Goal: Check status: Check status

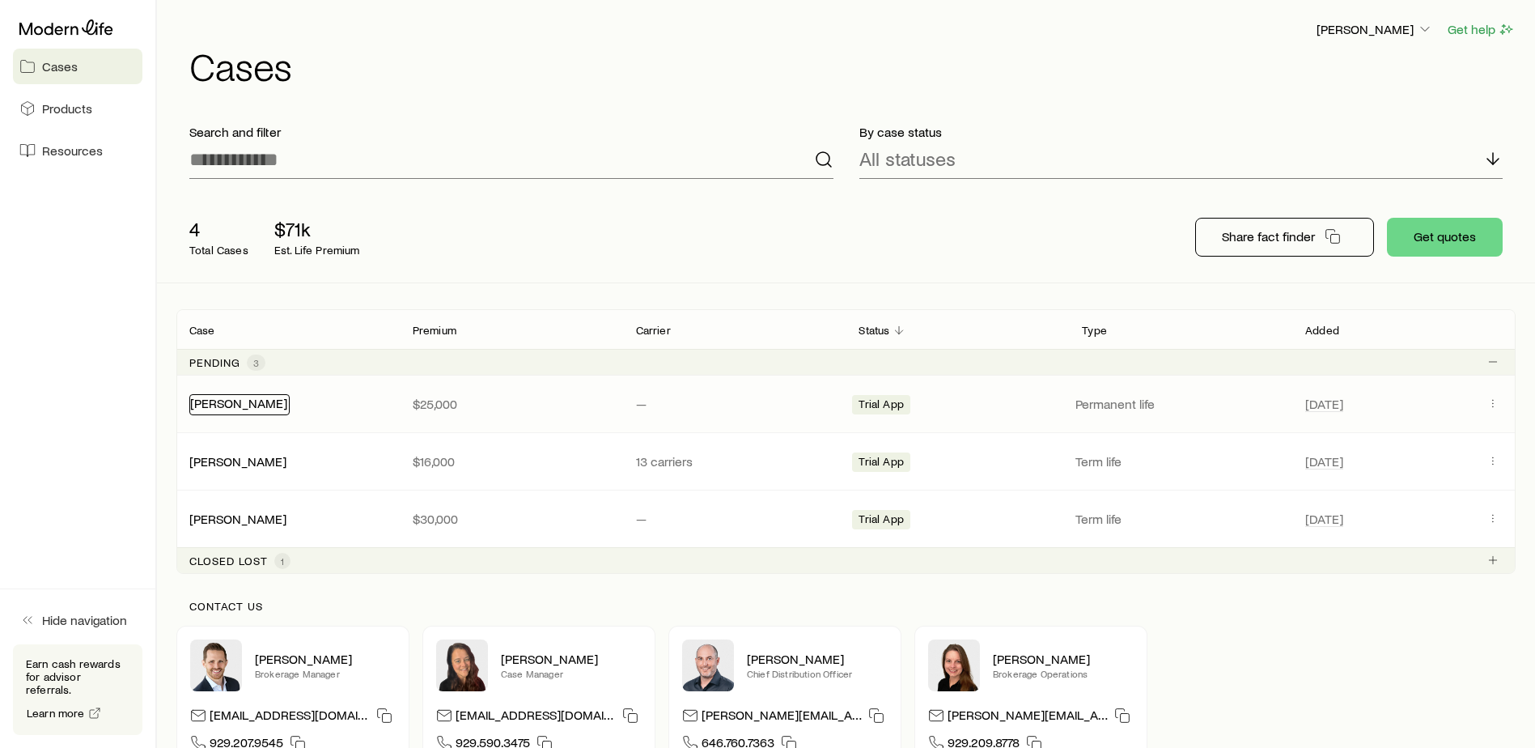
click at [259, 405] on link "[PERSON_NAME]" at bounding box center [238, 402] width 97 height 15
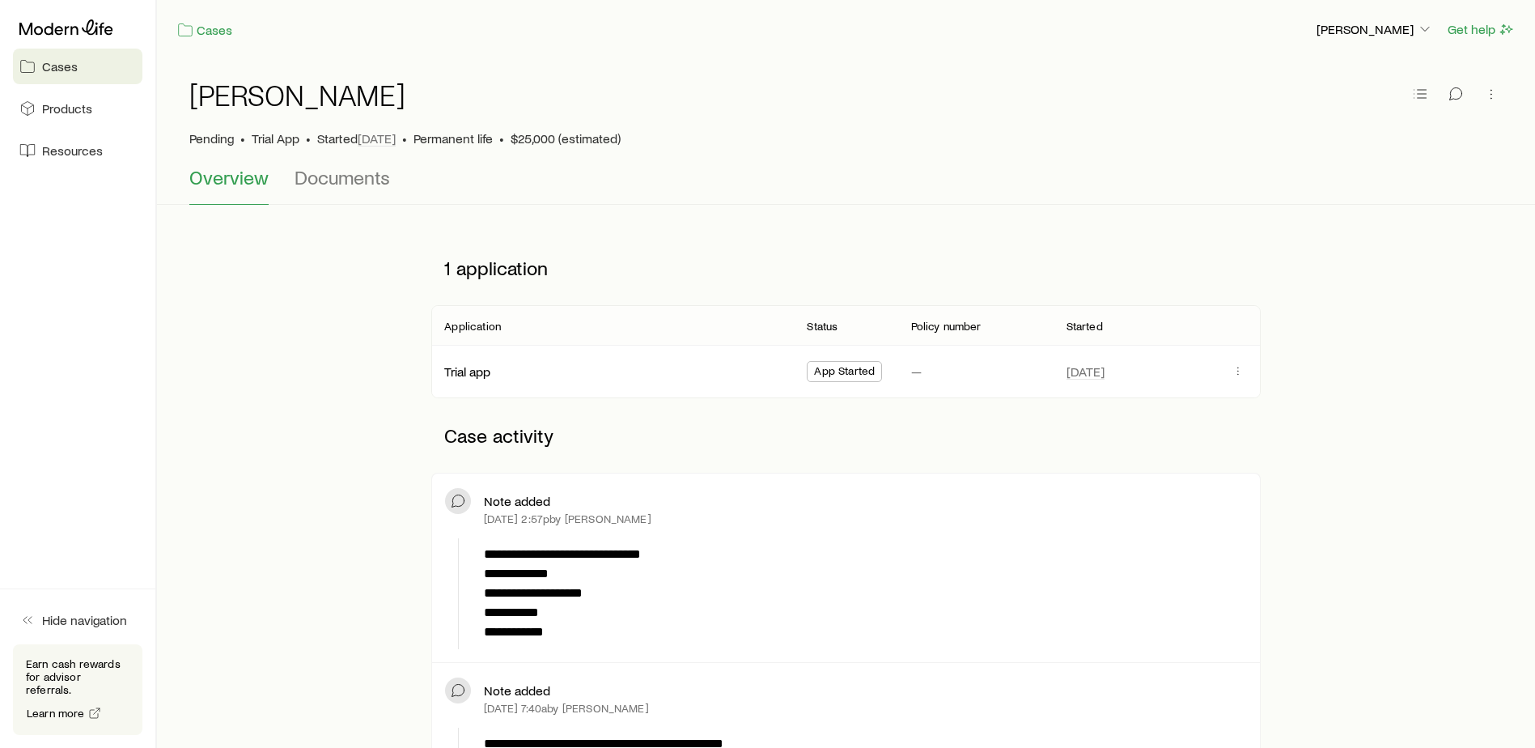
click at [57, 66] on span "Cases" at bounding box center [60, 66] width 36 height 16
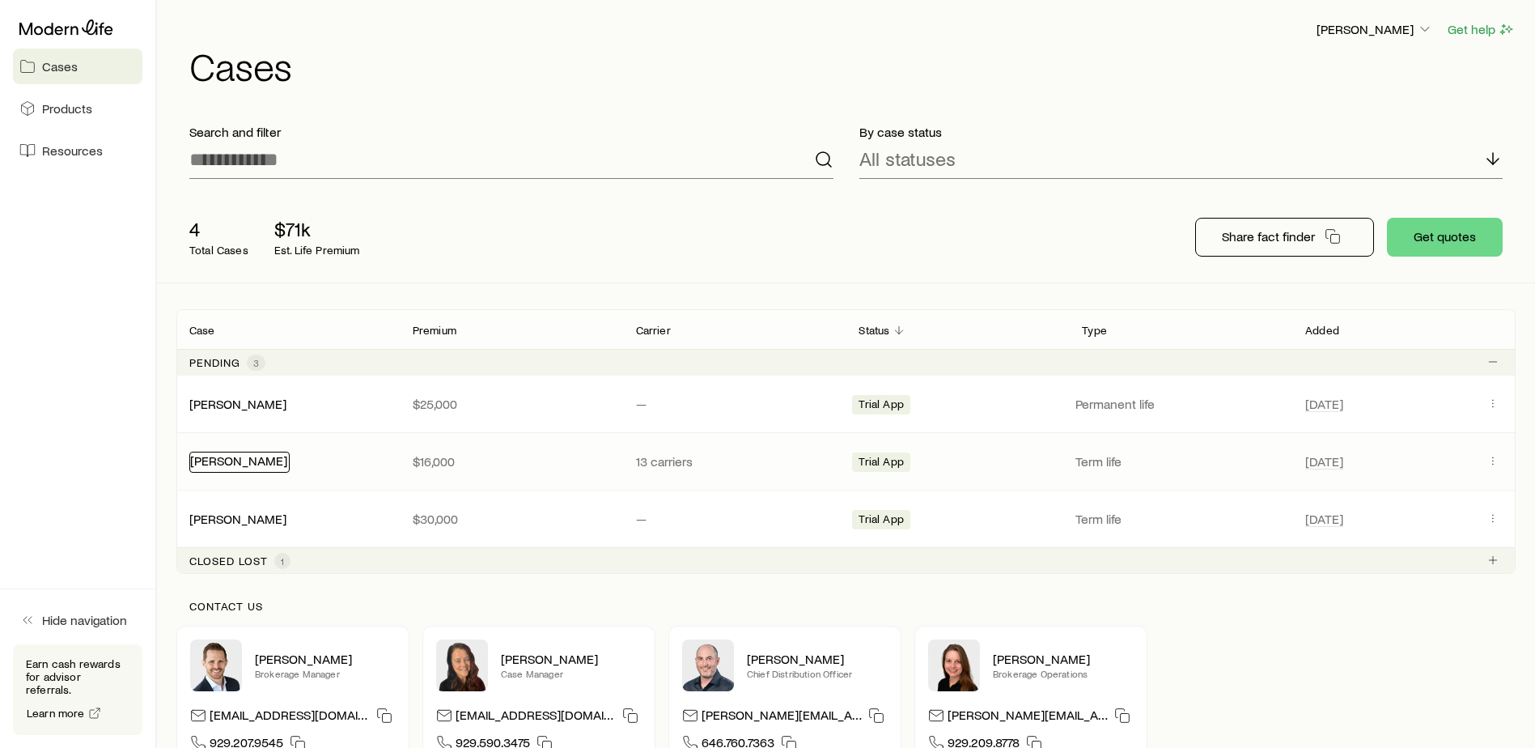
click at [270, 459] on link "[PERSON_NAME]" at bounding box center [238, 459] width 97 height 15
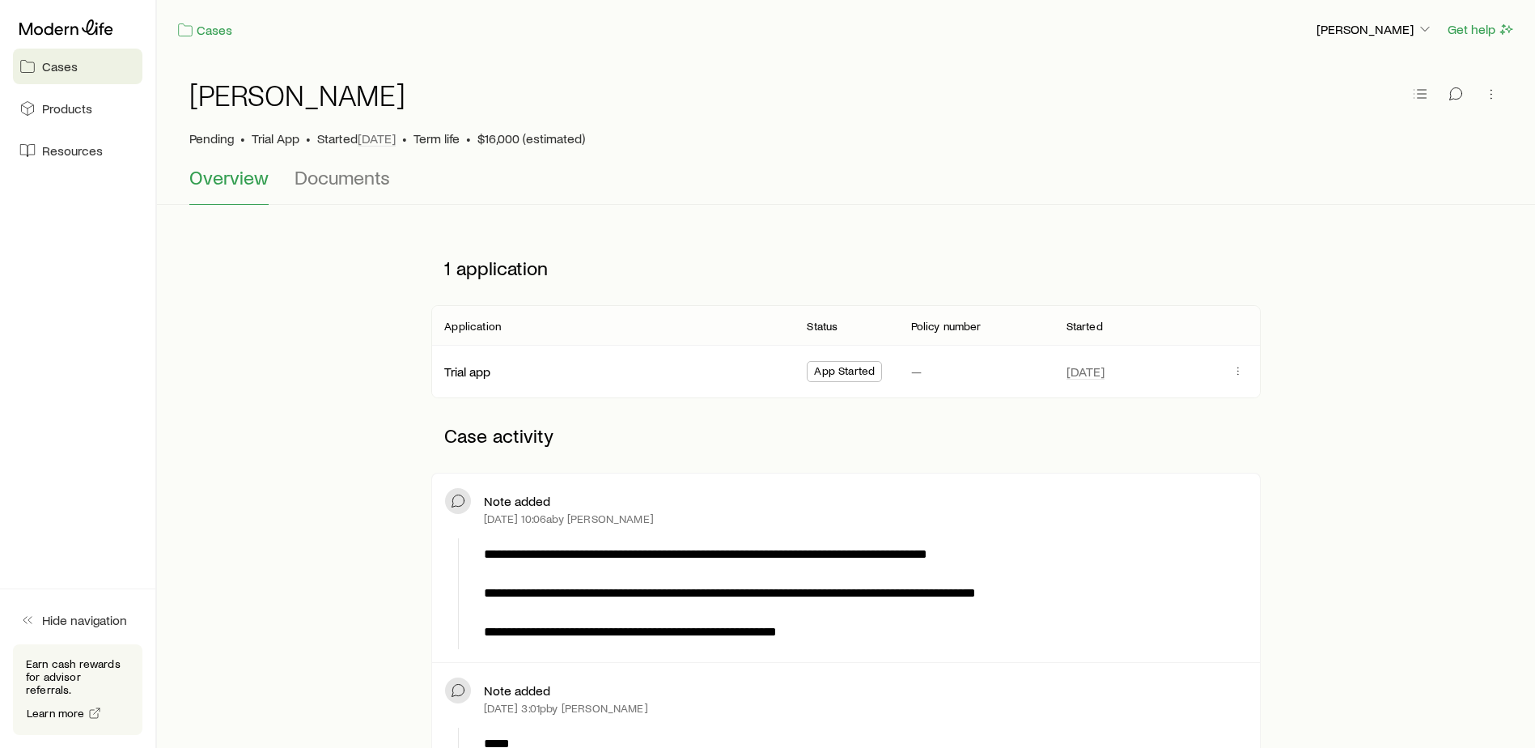
click at [63, 64] on span "Cases" at bounding box center [60, 66] width 36 height 16
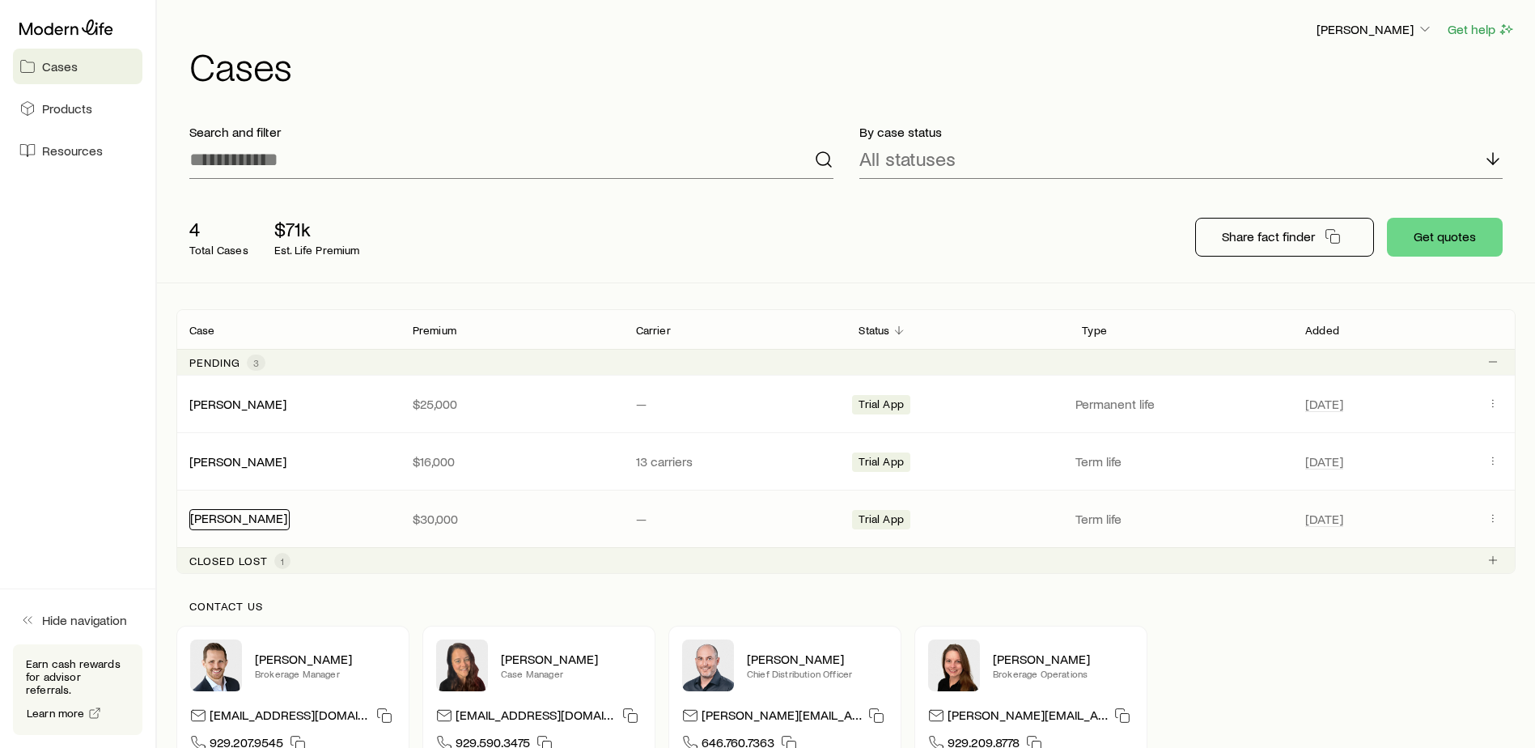
click at [232, 513] on link "[PERSON_NAME]" at bounding box center [238, 517] width 97 height 15
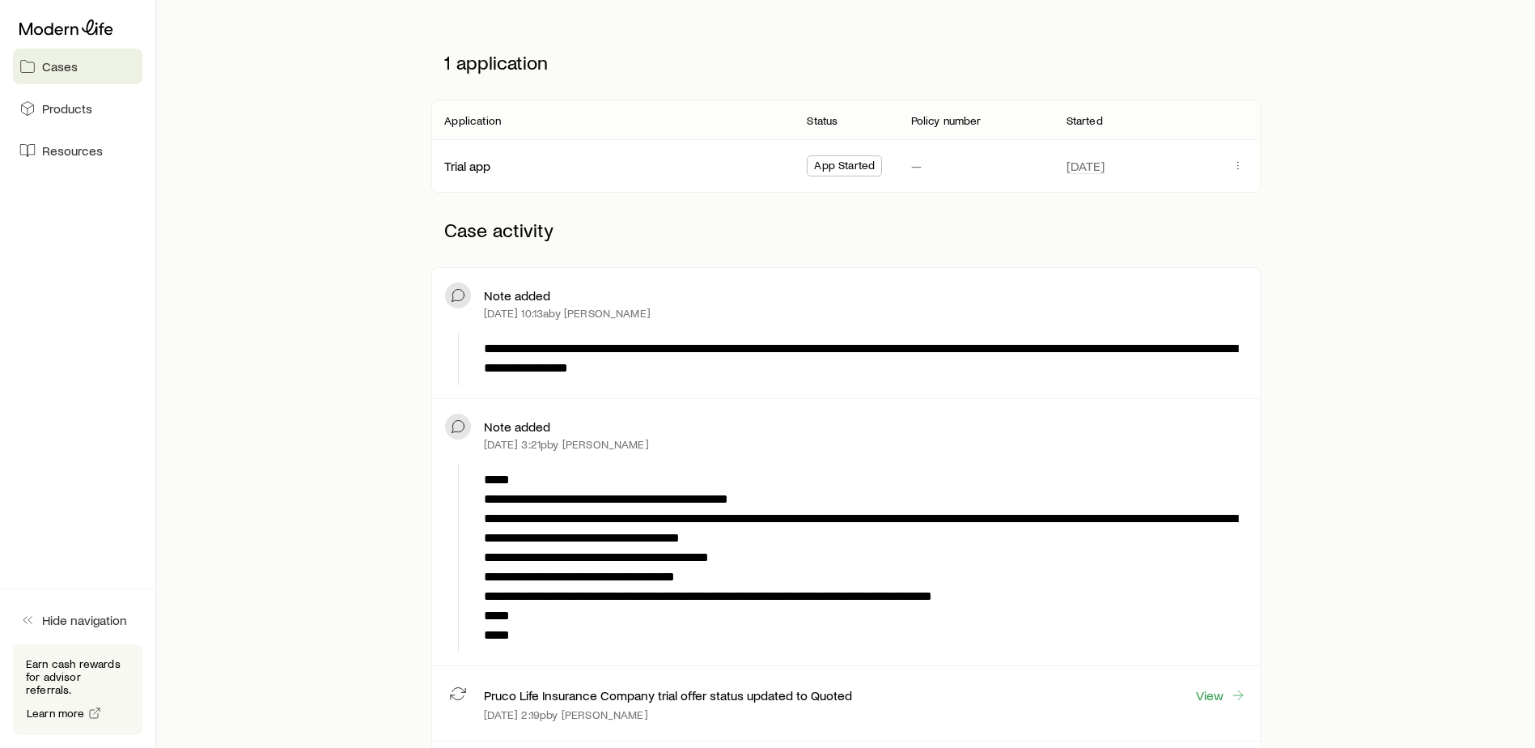
scroll to position [243, 0]
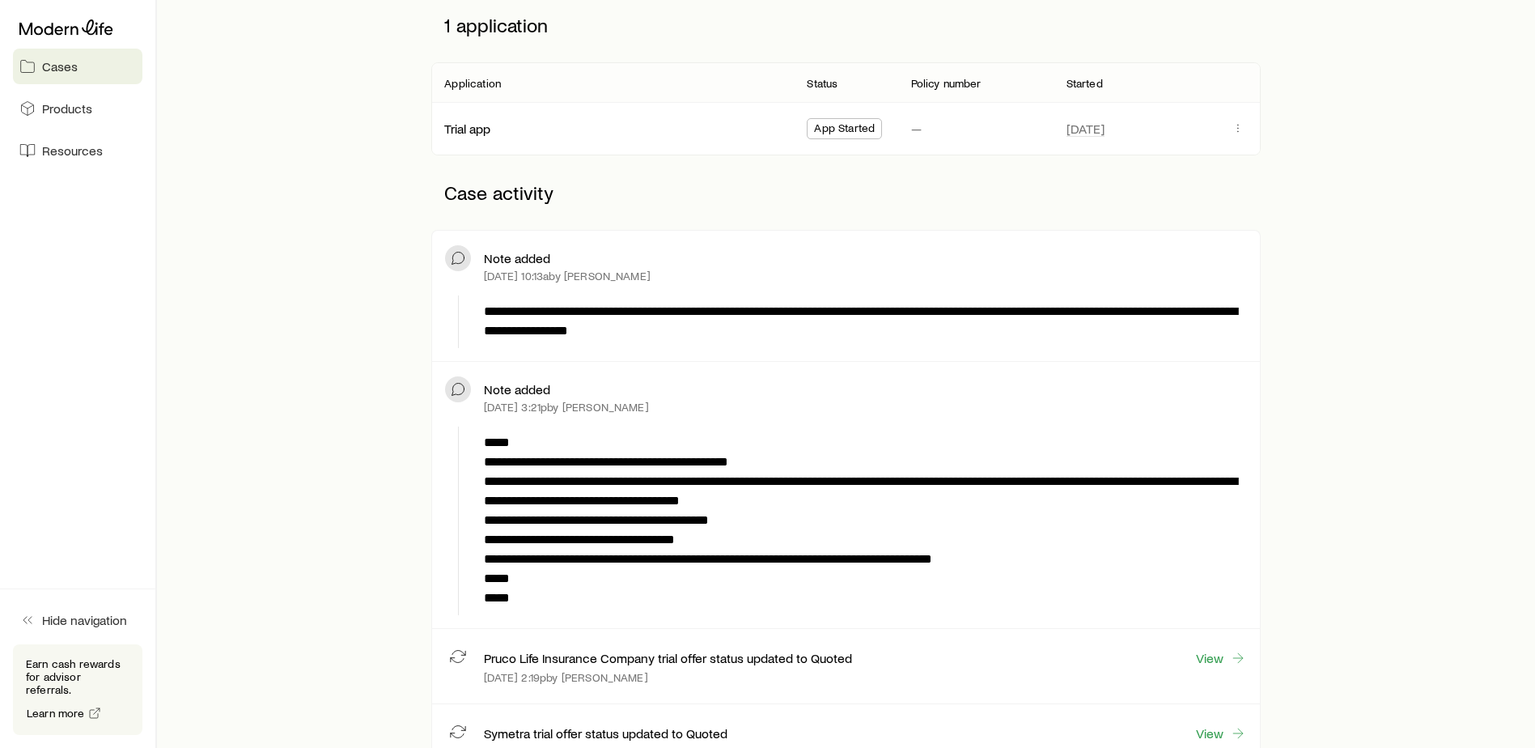
click at [53, 66] on span "Cases" at bounding box center [60, 66] width 36 height 16
